Goal: Task Accomplishment & Management: Complete application form

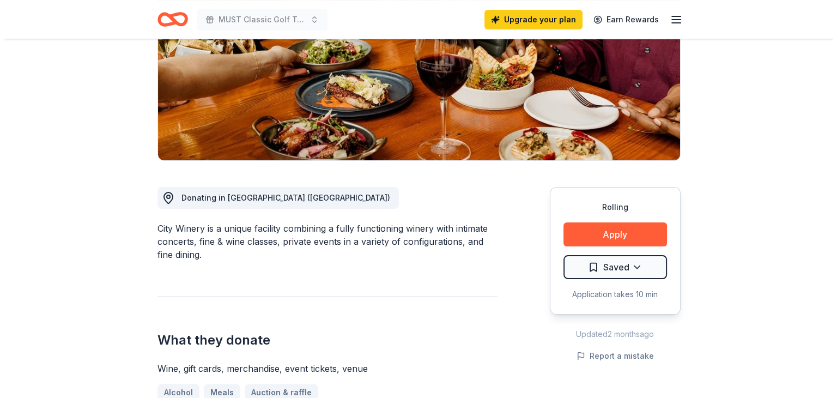
scroll to position [218, 0]
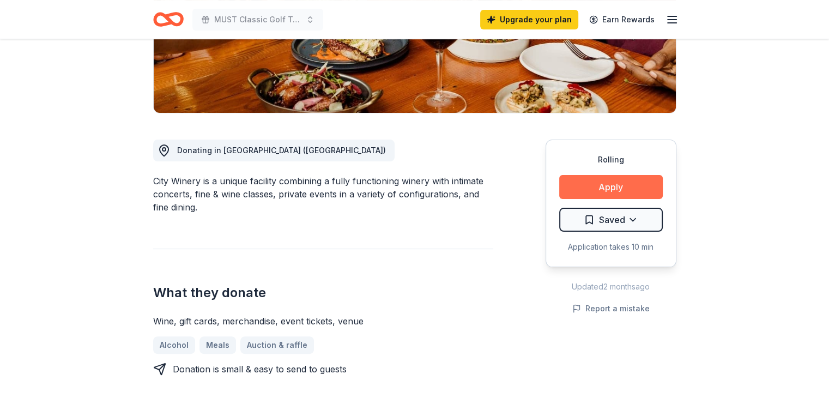
click at [610, 188] on button "Apply" at bounding box center [611, 187] width 104 height 24
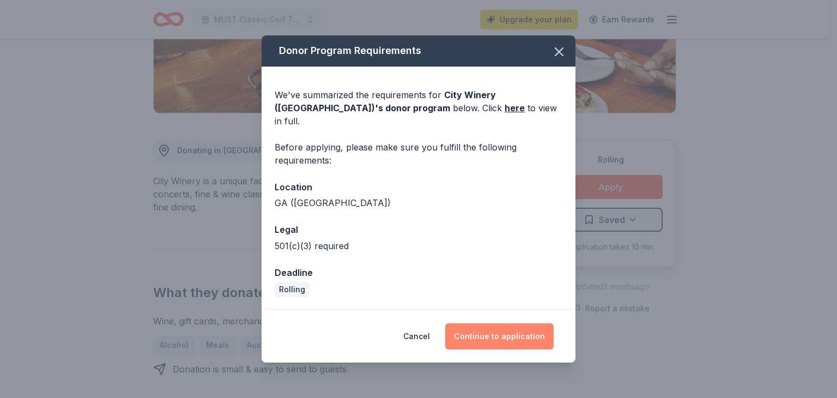
click at [492, 327] on button "Continue to application" at bounding box center [499, 336] width 108 height 26
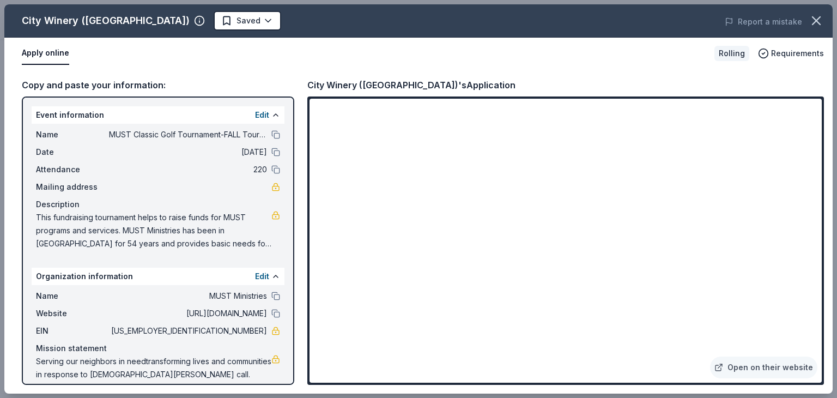
drag, startPoint x: 39, startPoint y: 216, endPoint x: 89, endPoint y: 226, distance: 51.0
click at [89, 226] on span "This fundraising tournament helps to raise funds for MUST programs and services…" at bounding box center [153, 230] width 235 height 39
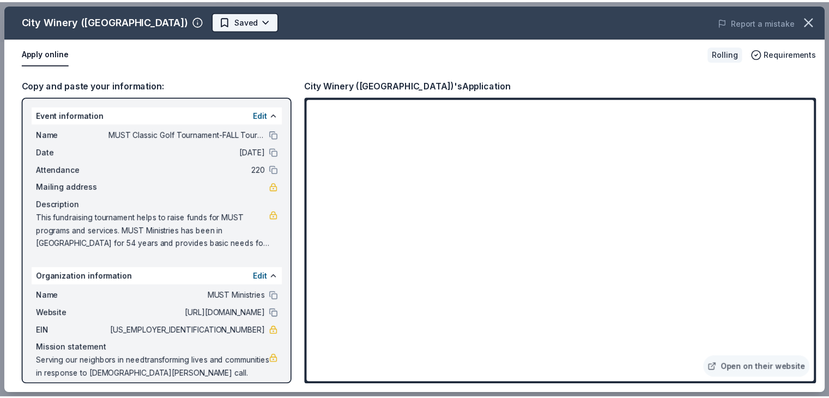
scroll to position [0, 0]
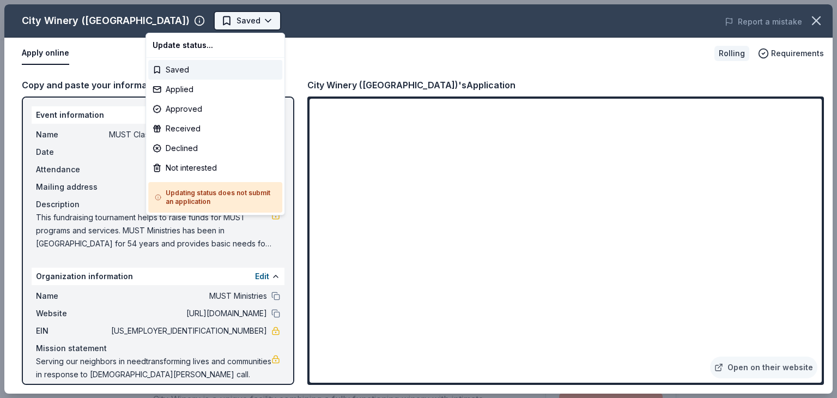
click at [172, 17] on html "MUST Classic Golf Tournament-FALL Tournament Saved Apply Rolling Share City Win…" at bounding box center [418, 199] width 837 height 398
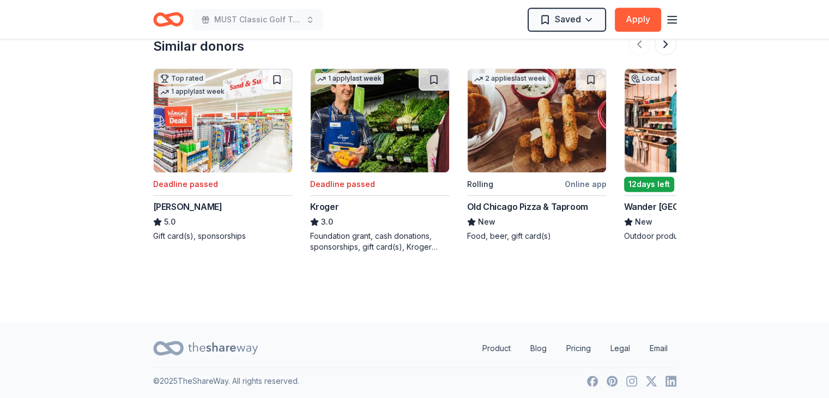
scroll to position [1038, 0]
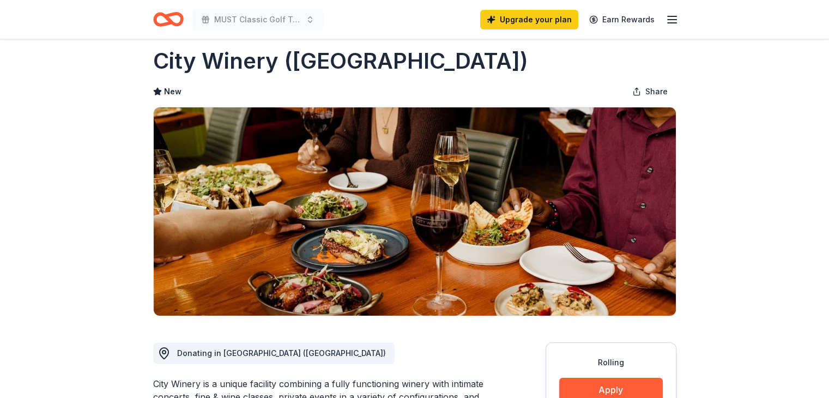
scroll to position [0, 0]
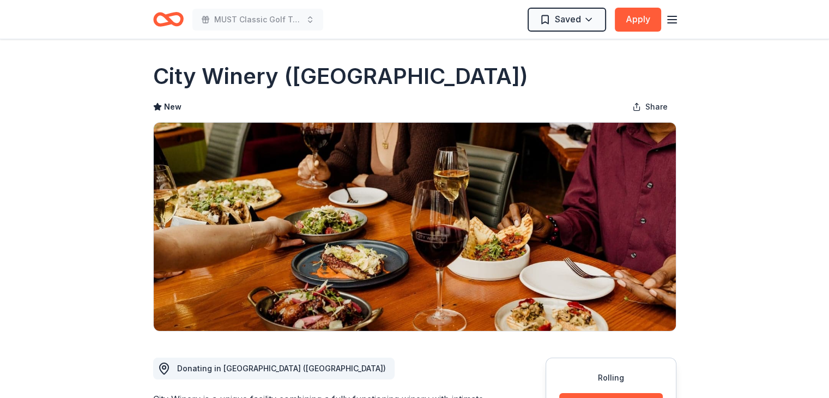
click at [179, 25] on icon "Home" at bounding box center [173, 19] width 17 height 11
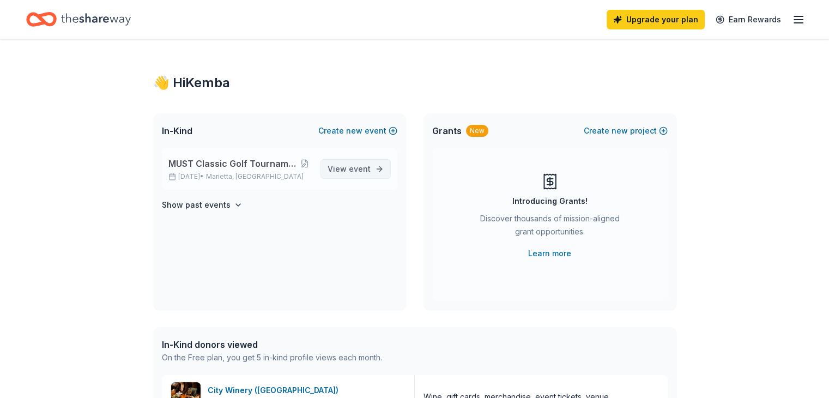
click at [347, 171] on span "View event" at bounding box center [349, 168] width 43 height 13
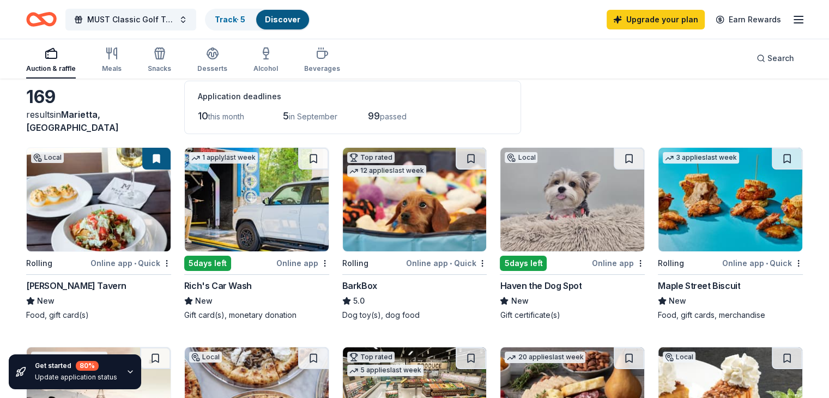
scroll to position [55, 0]
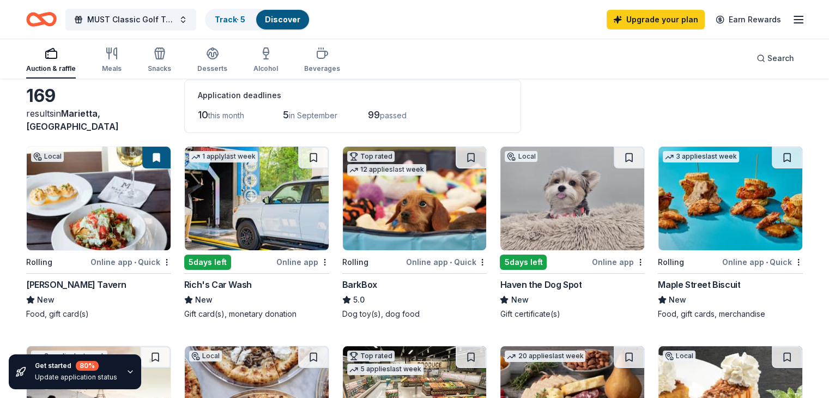
click at [575, 225] on img at bounding box center [572, 199] width 144 height 104
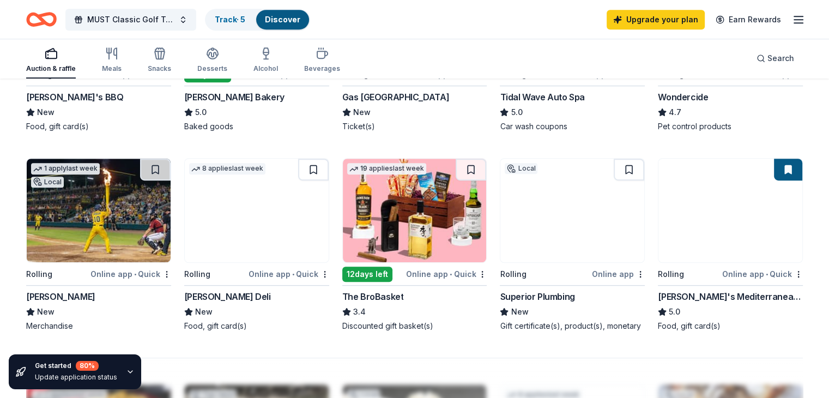
scroll to position [654, 0]
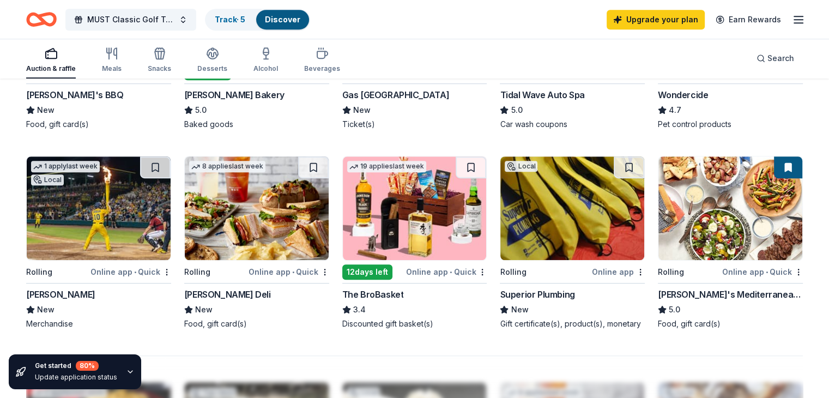
click at [388, 291] on div "The BroBasket" at bounding box center [373, 294] width 62 height 13
click at [464, 168] on button at bounding box center [471, 167] width 31 height 22
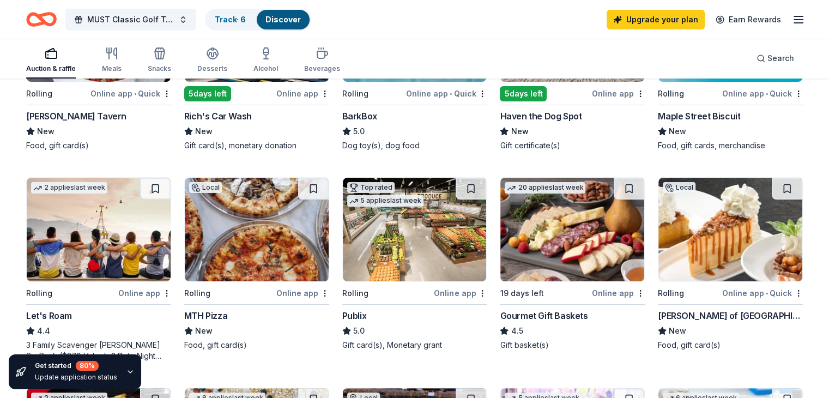
scroll to position [218, 0]
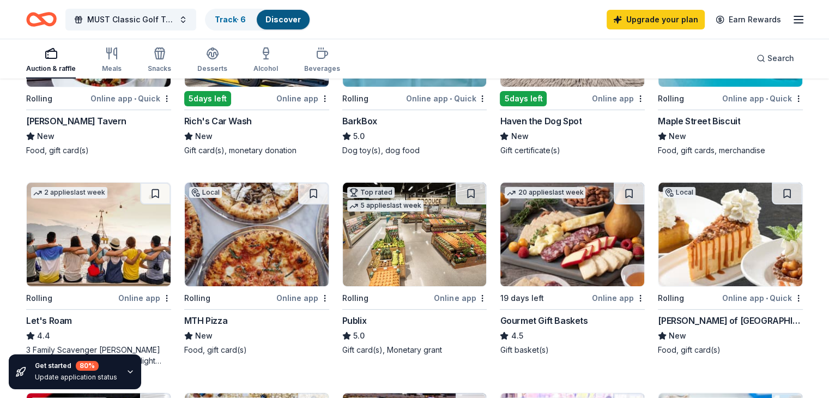
click at [559, 248] on img at bounding box center [572, 235] width 144 height 104
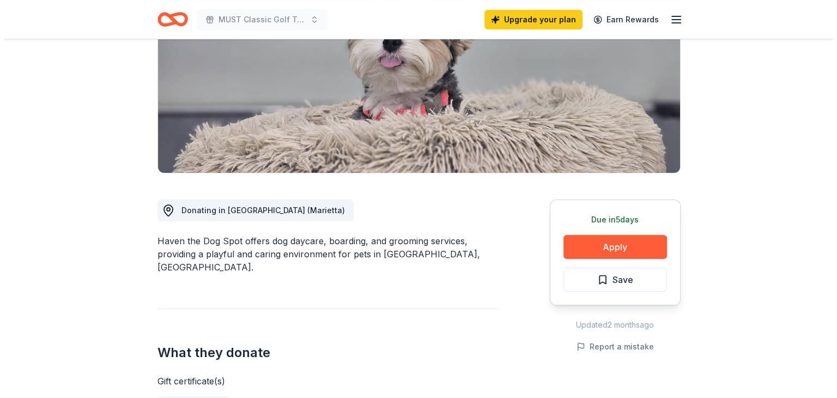
scroll to position [164, 0]
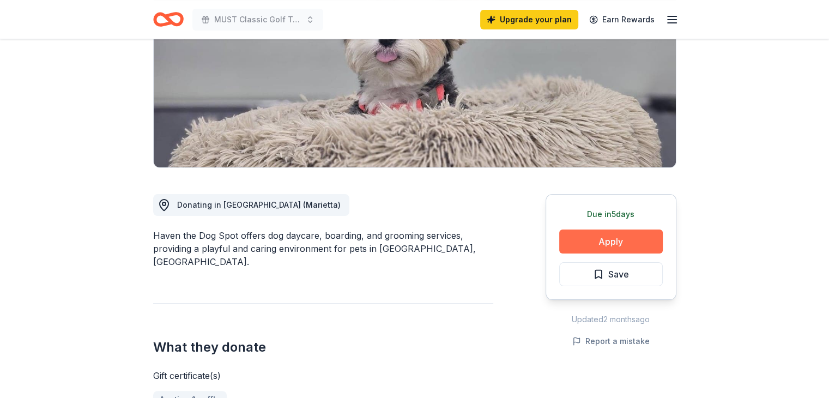
click at [604, 243] on button "Apply" at bounding box center [611, 241] width 104 height 24
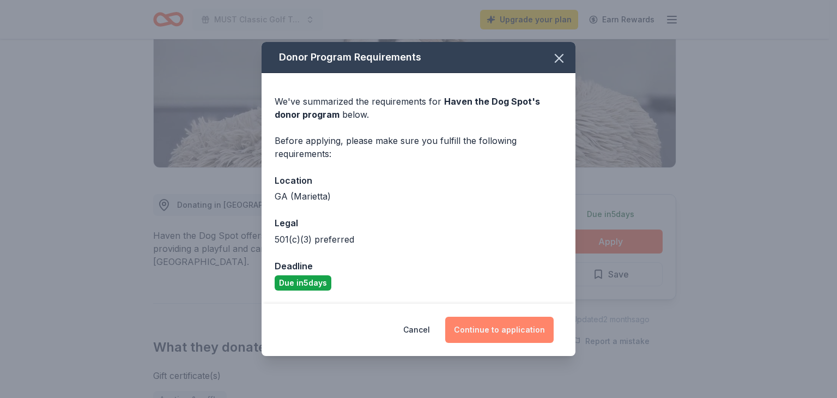
click at [513, 327] on button "Continue to application" at bounding box center [499, 330] width 108 height 26
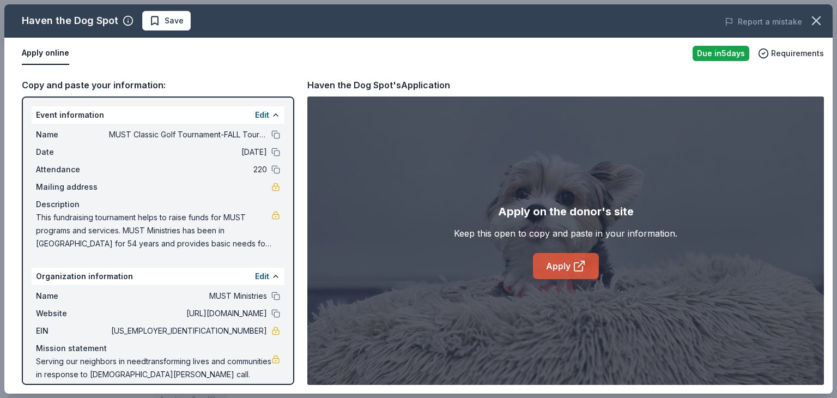
click at [560, 264] on link "Apply" at bounding box center [566, 266] width 66 height 26
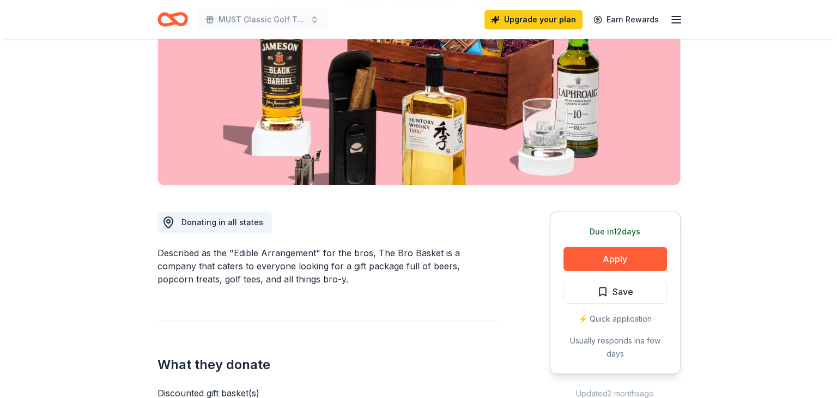
scroll to position [164, 0]
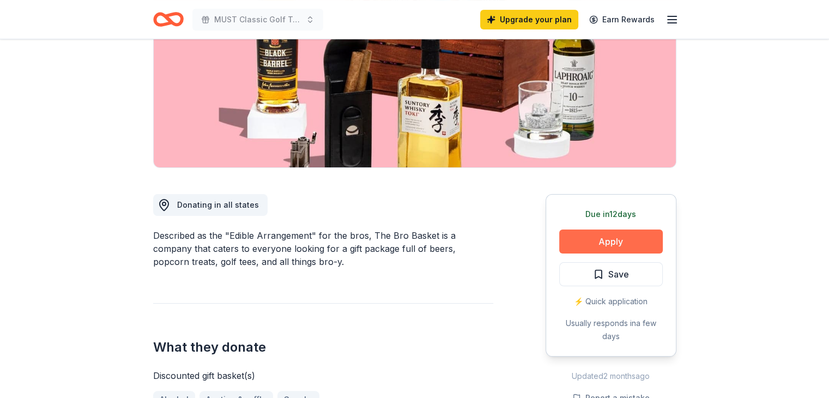
click at [622, 239] on button "Apply" at bounding box center [611, 241] width 104 height 24
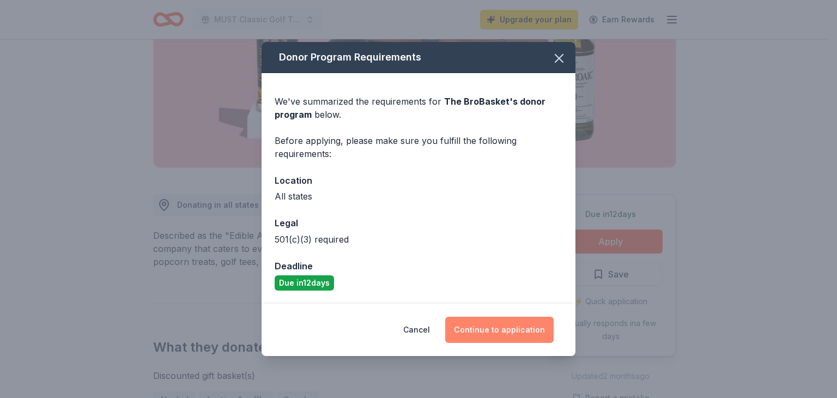
click at [486, 326] on button "Continue to application" at bounding box center [499, 330] width 108 height 26
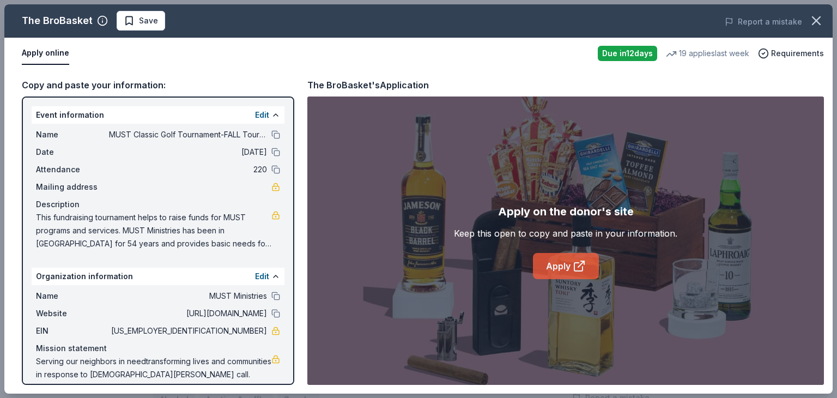
click at [559, 258] on link "Apply" at bounding box center [566, 266] width 66 height 26
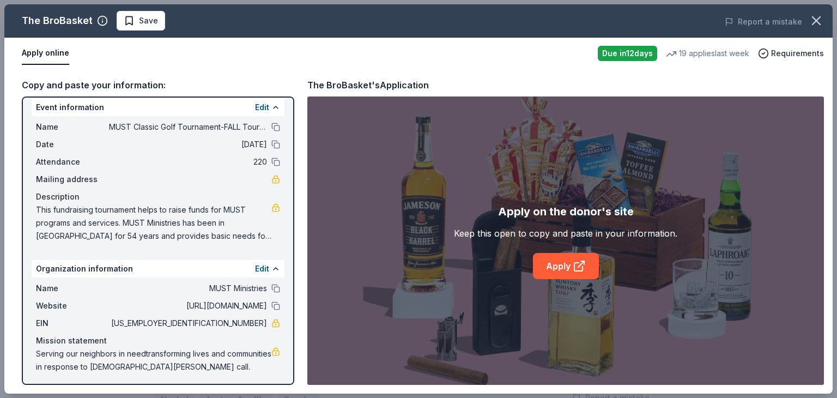
scroll to position [10, 0]
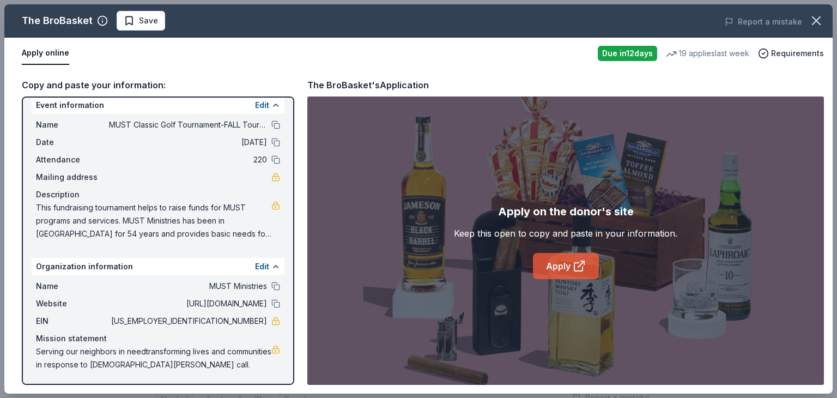
click at [577, 268] on icon at bounding box center [579, 265] width 13 height 13
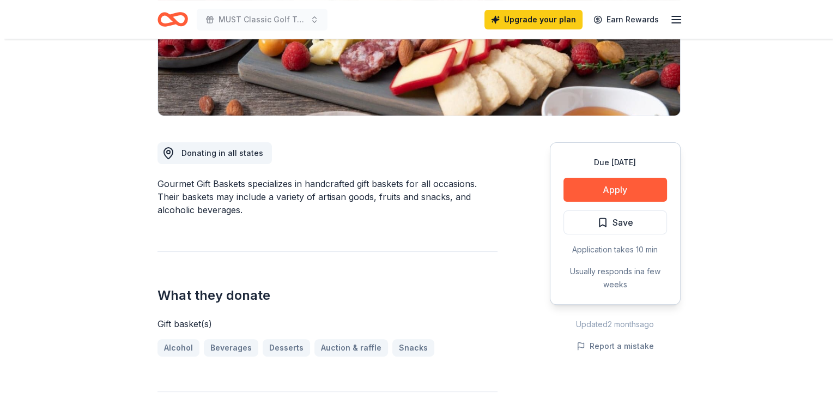
scroll to position [218, 0]
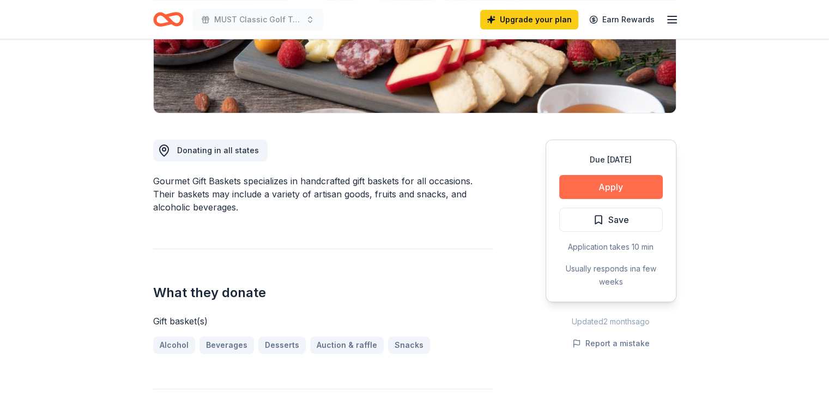
click at [624, 186] on button "Apply" at bounding box center [611, 187] width 104 height 24
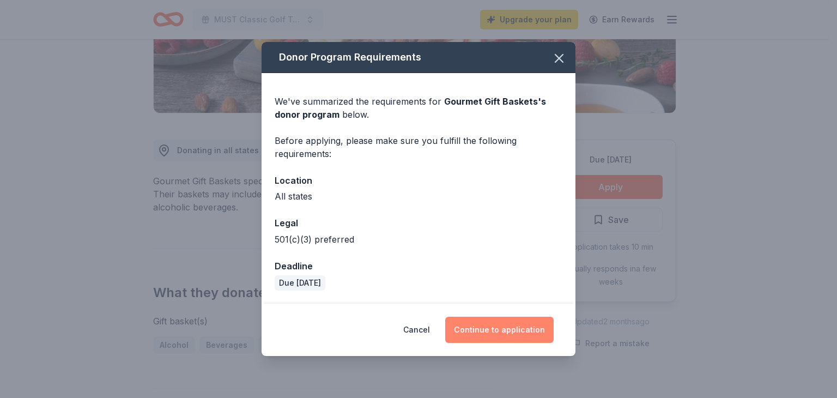
click at [522, 327] on button "Continue to application" at bounding box center [499, 330] width 108 height 26
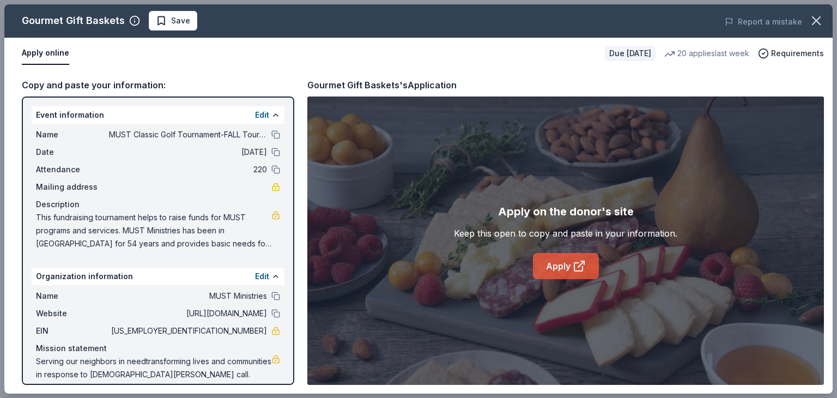
click at [562, 261] on link "Apply" at bounding box center [566, 266] width 66 height 26
